Goal: Find specific page/section: Find specific page/section

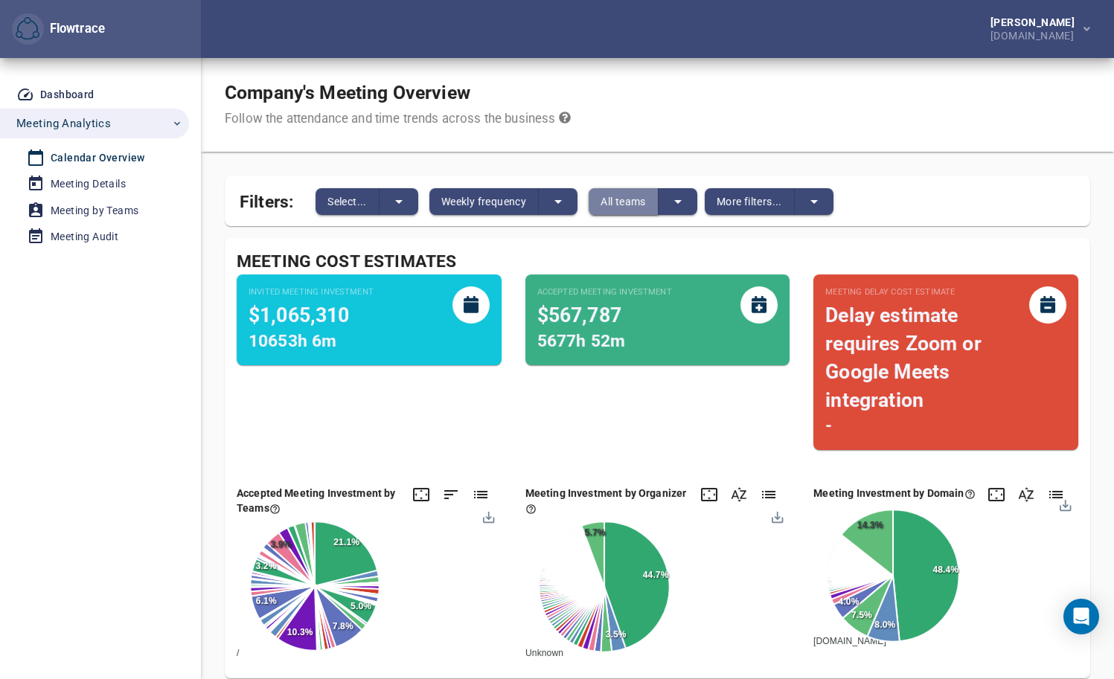
click at [657, 201] on button "All teams" at bounding box center [624, 201] width 70 height 27
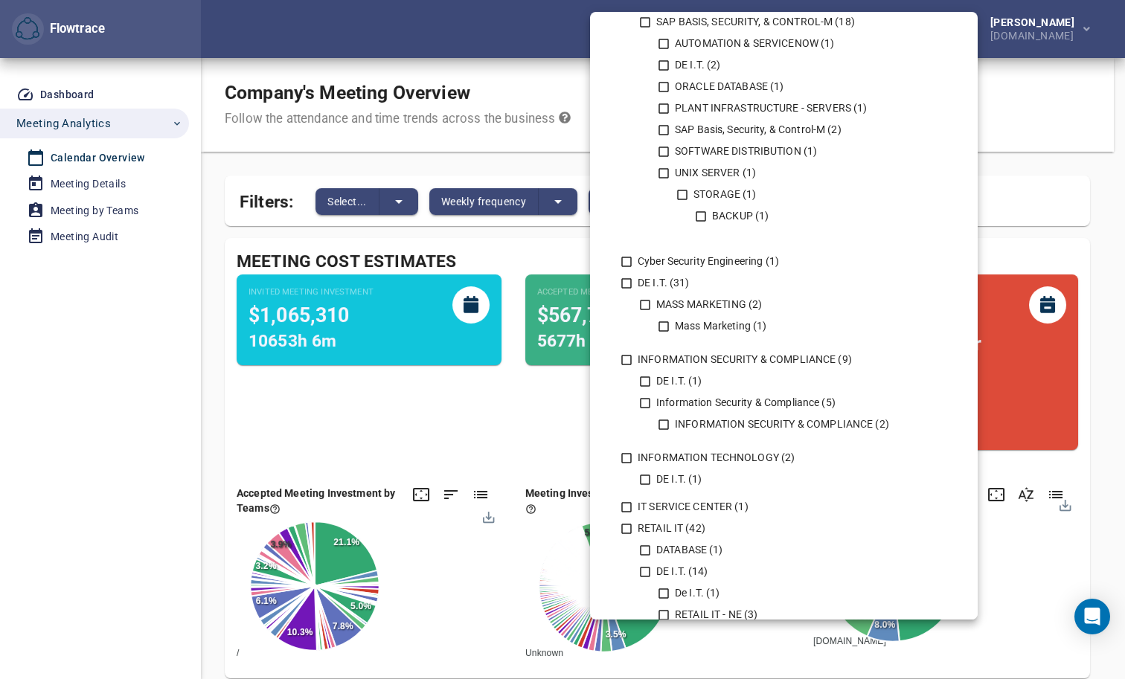
scroll to position [511, 0]
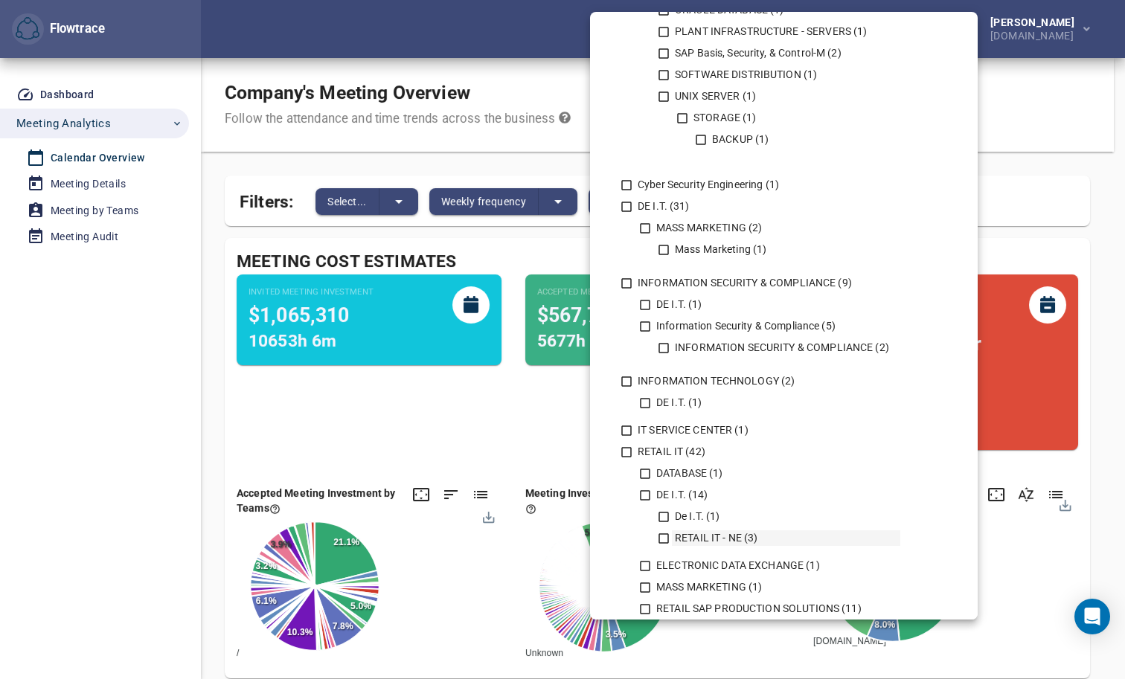
click at [659, 540] on icon at bounding box center [663, 538] width 13 height 13
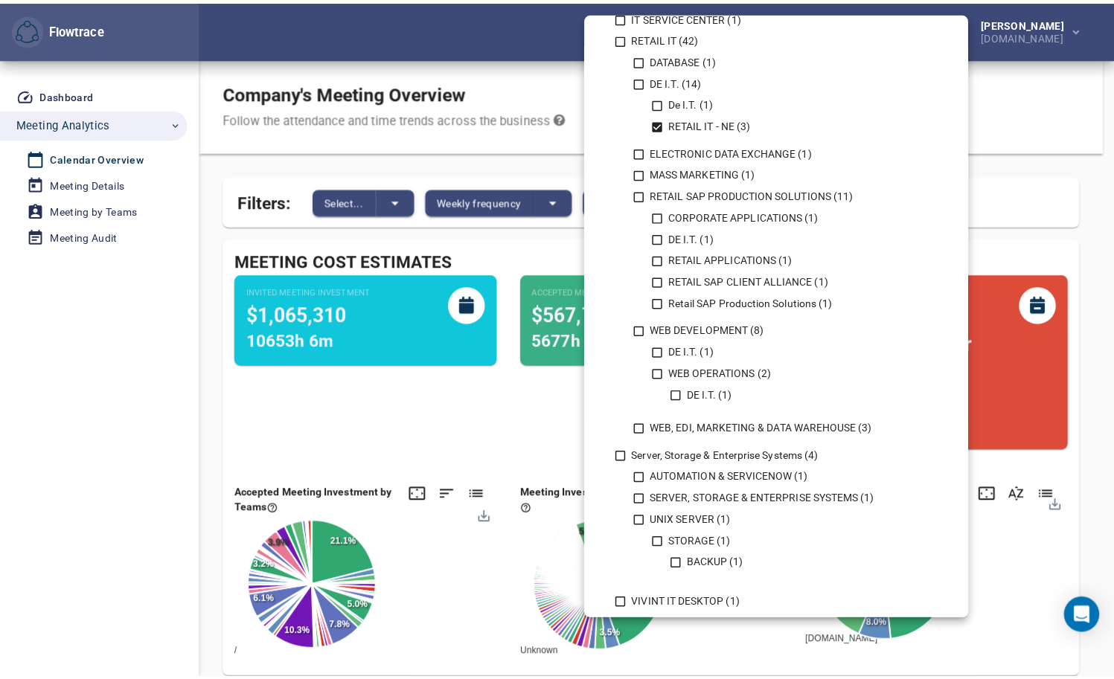
scroll to position [1334, 0]
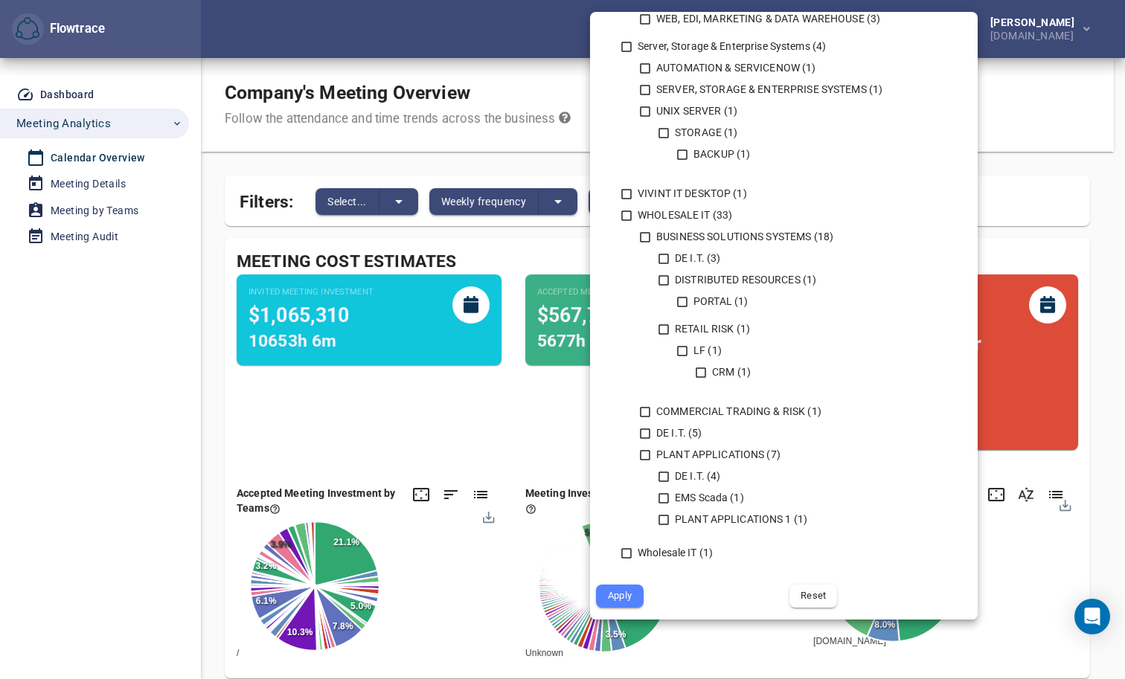
click at [619, 597] on span "Apply" at bounding box center [620, 596] width 27 height 17
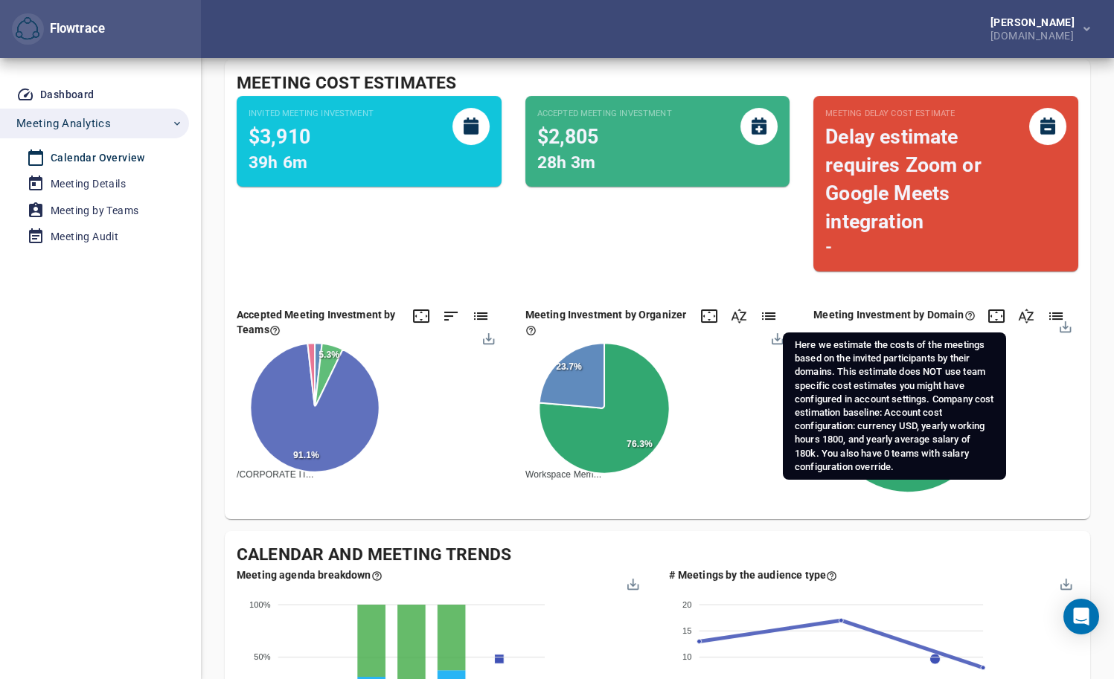
scroll to position [150, 0]
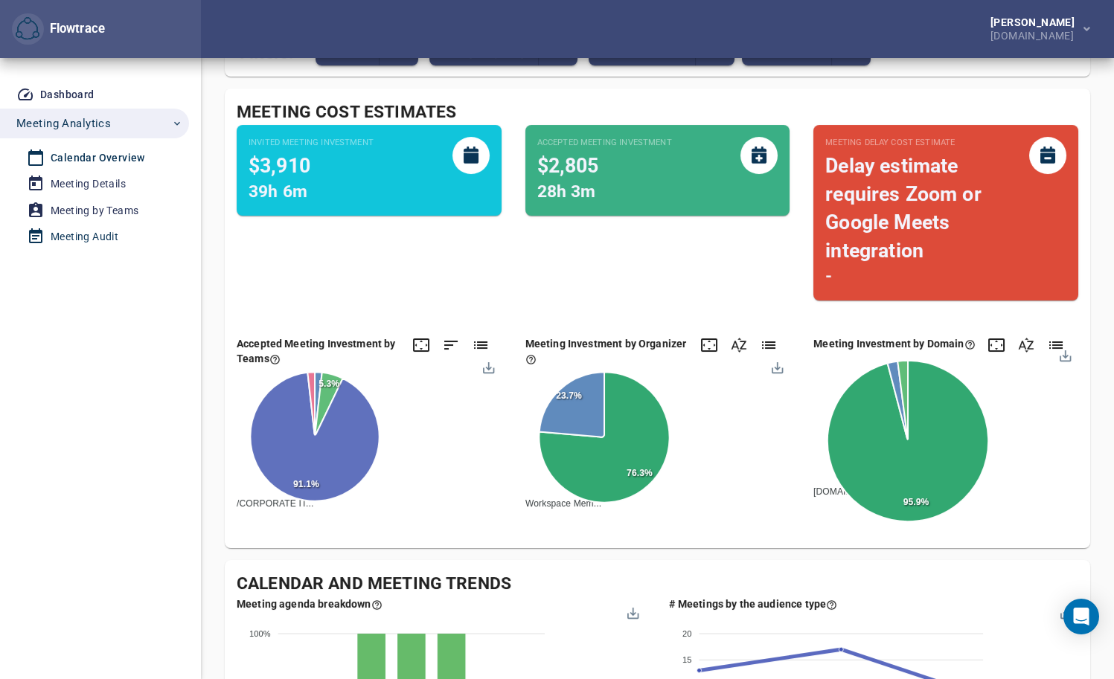
click at [74, 234] on div "Meeting Audit" at bounding box center [85, 237] width 68 height 19
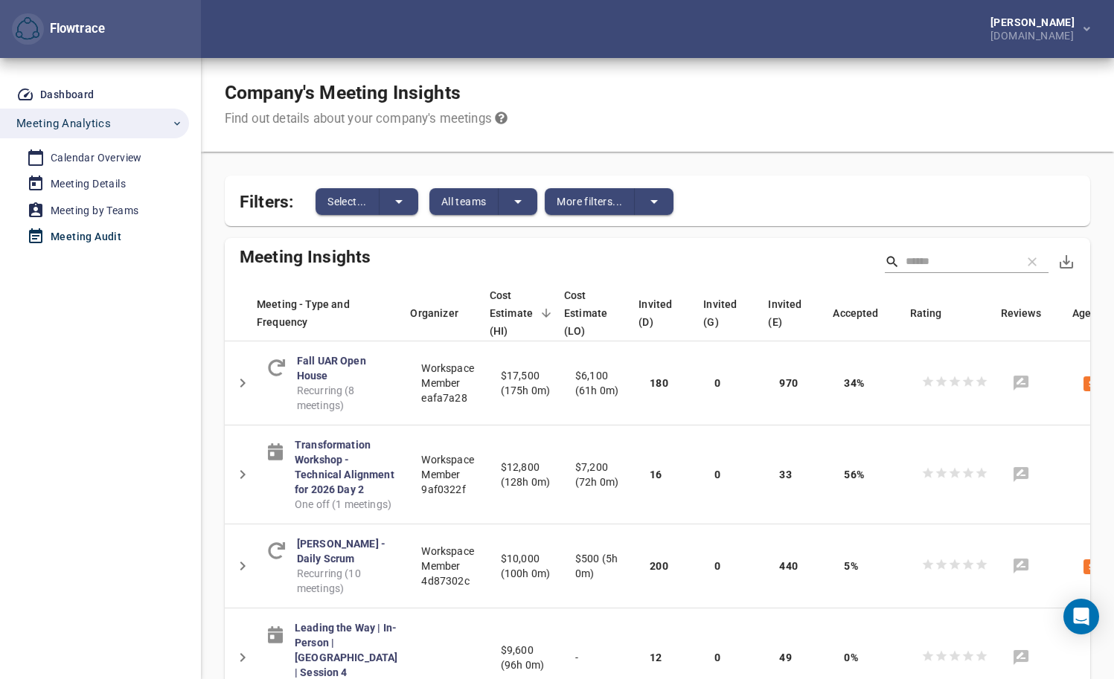
drag, startPoint x: 1017, startPoint y: 135, endPoint x: 1022, endPoint y: 124, distance: 12.7
click at [1020, 124] on div "Company's Meeting Insights Find out details about your company's meetings" at bounding box center [657, 105] width 913 height 94
click at [1024, 120] on div "Company's Meeting Insights Find out details about your company's meetings" at bounding box center [657, 105] width 913 height 94
